Goal: Complete application form

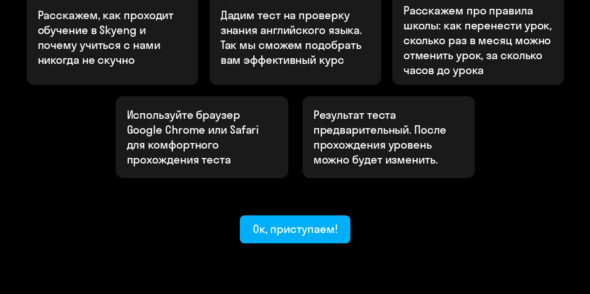
scroll to position [373, 0]
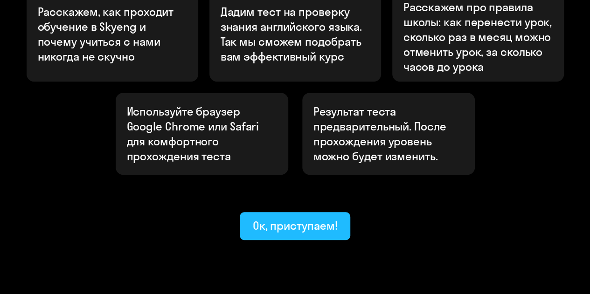
click at [309, 218] on div "Ок, приступаем!" at bounding box center [295, 225] width 85 height 15
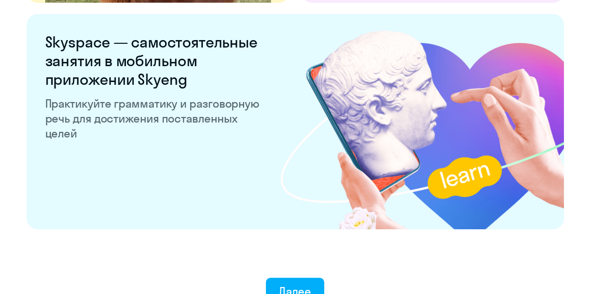
scroll to position [1867, 0]
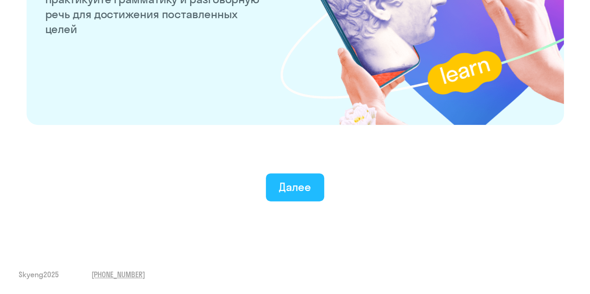
click at [298, 176] on button "Далее" at bounding box center [295, 187] width 58 height 28
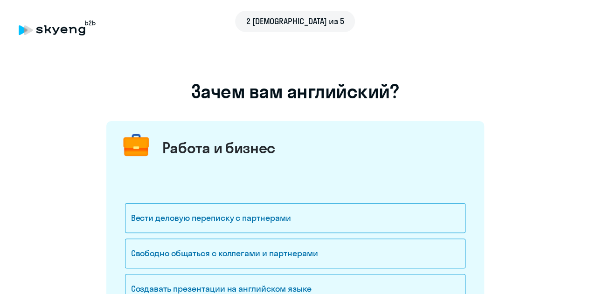
scroll to position [93, 0]
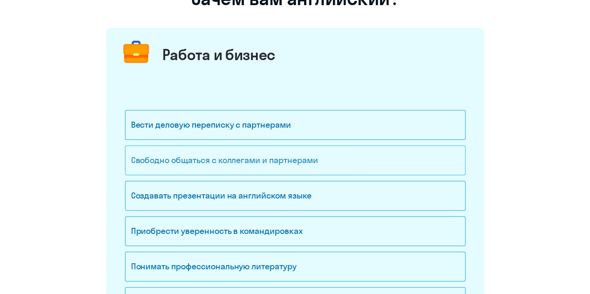
click at [228, 166] on div "Свободно общаться с коллегами и партнерами" at bounding box center [295, 160] width 340 height 30
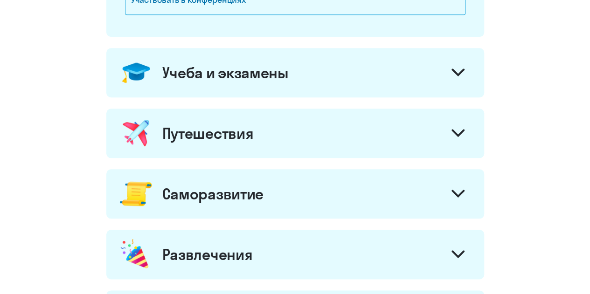
scroll to position [466, 0]
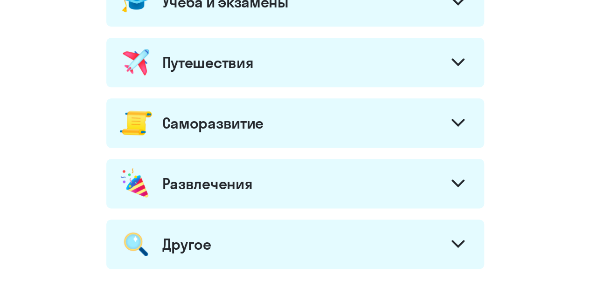
click at [461, 60] on icon at bounding box center [457, 62] width 11 height 6
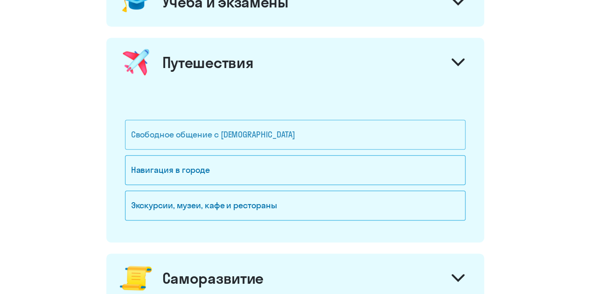
click at [242, 132] on div "Свободное общение с [DEMOGRAPHIC_DATA]" at bounding box center [295, 135] width 340 height 30
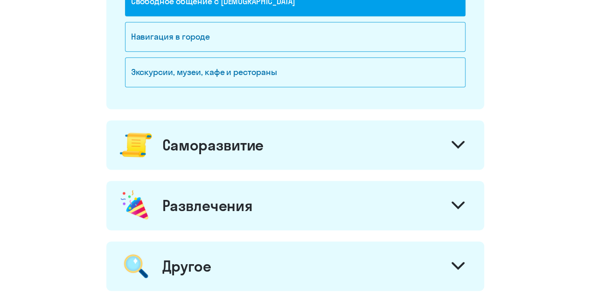
scroll to position [653, 0]
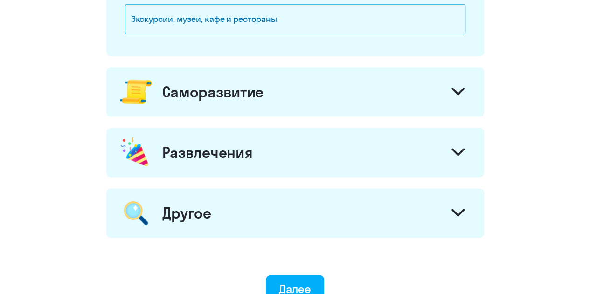
click at [458, 95] on svg-icon at bounding box center [457, 93] width 13 height 10
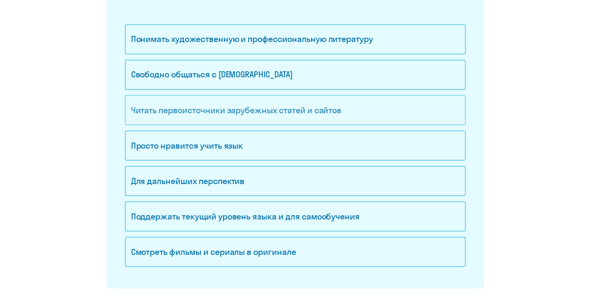
scroll to position [793, 0]
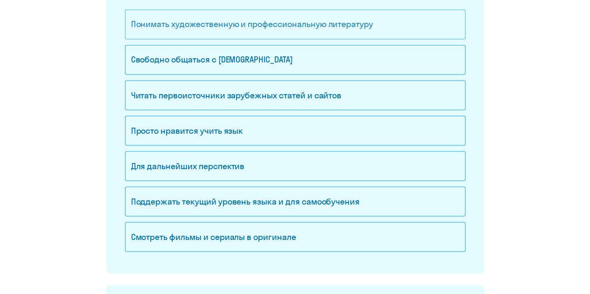
click at [231, 24] on div "Понимать художественную и профессиональную литературу" at bounding box center [295, 24] width 340 height 30
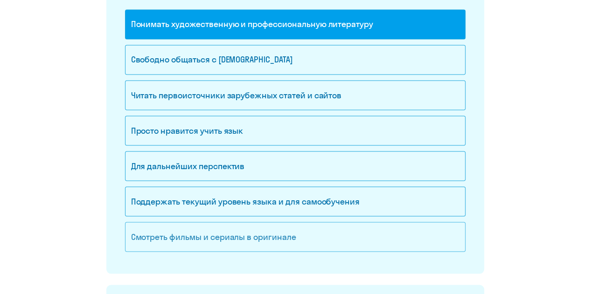
click at [198, 230] on div "Смотреть фильмы и сериалы в оригинале" at bounding box center [295, 237] width 340 height 30
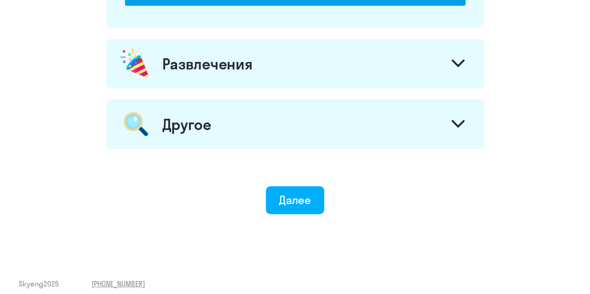
scroll to position [1043, 0]
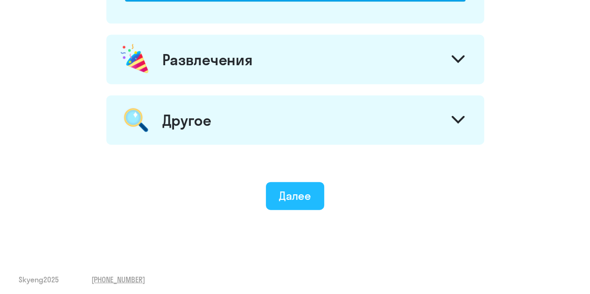
click at [293, 189] on div "Далее" at bounding box center [295, 195] width 32 height 15
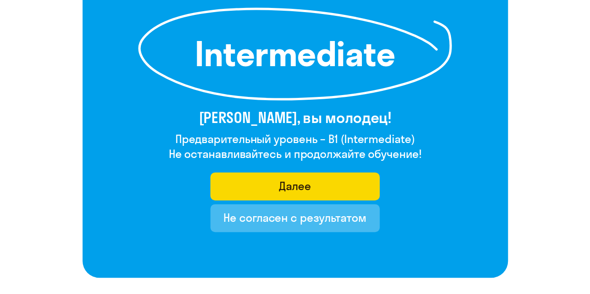
scroll to position [140, 0]
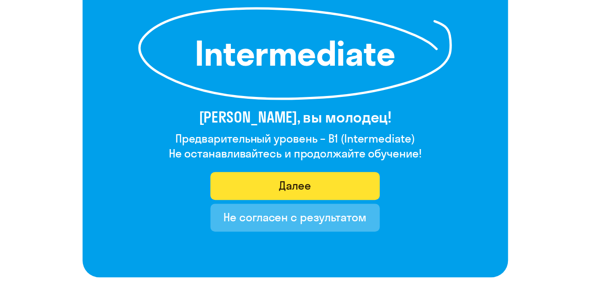
click at [313, 182] on button "Далее" at bounding box center [294, 186] width 169 height 28
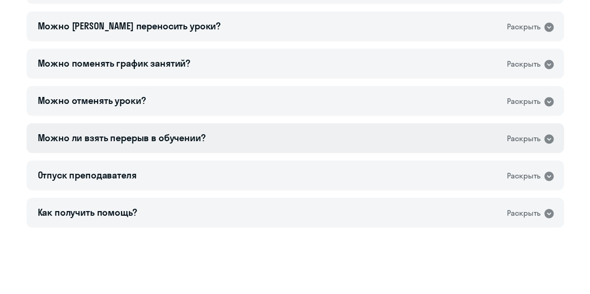
scroll to position [681, 0]
